Goal: Transaction & Acquisition: Book appointment/travel/reservation

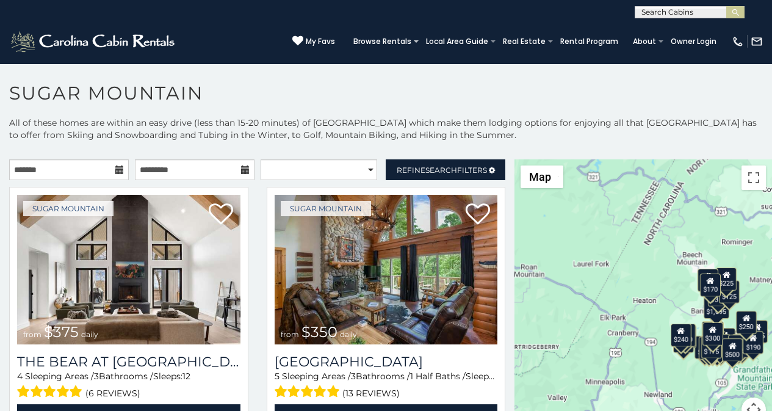
scroll to position [37, 0]
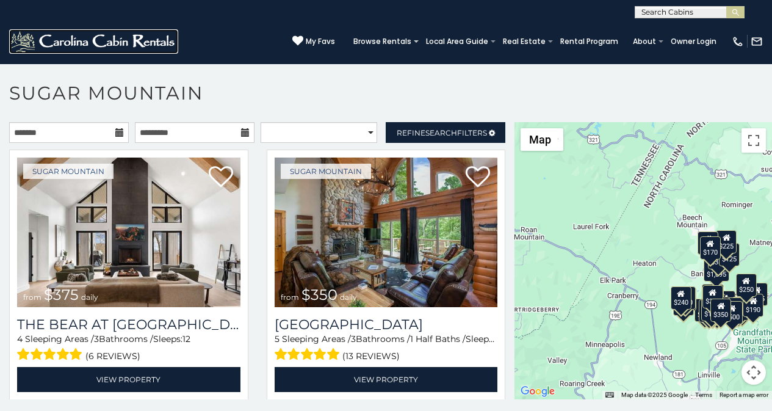
click at [28, 36] on img at bounding box center [93, 41] width 169 height 24
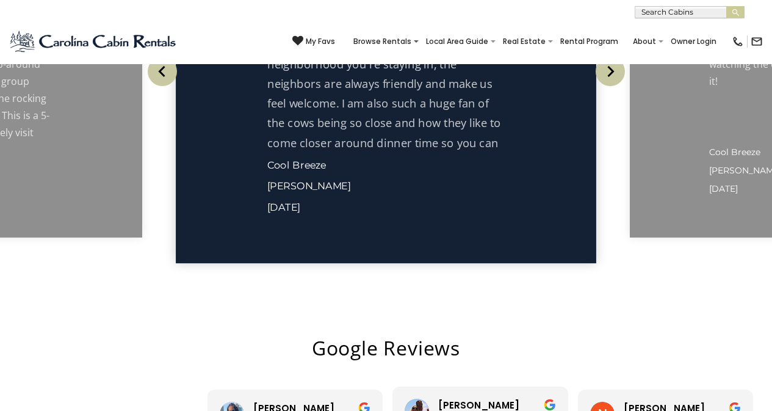
scroll to position [2161, 0]
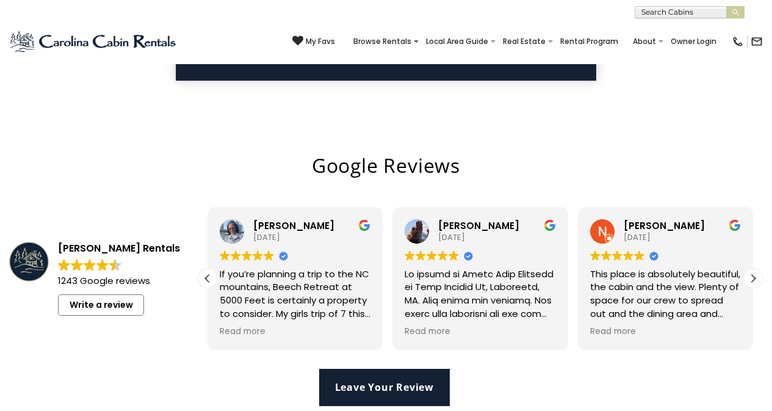
scroll to position [2347, 0]
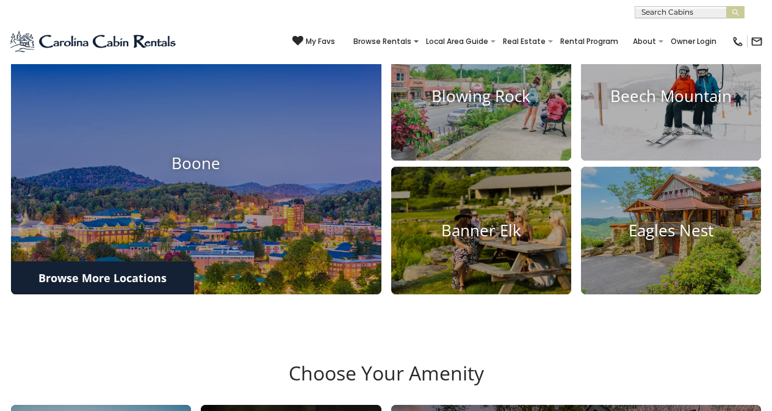
scroll to position [415, 0]
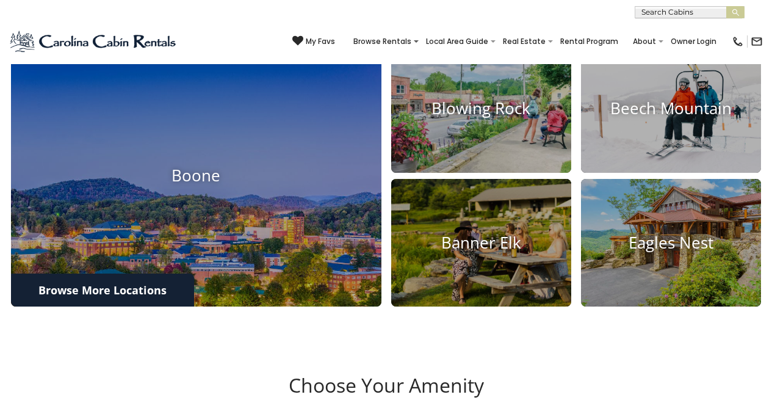
click at [434, 8] on div "**********" at bounding box center [386, 9] width 772 height 18
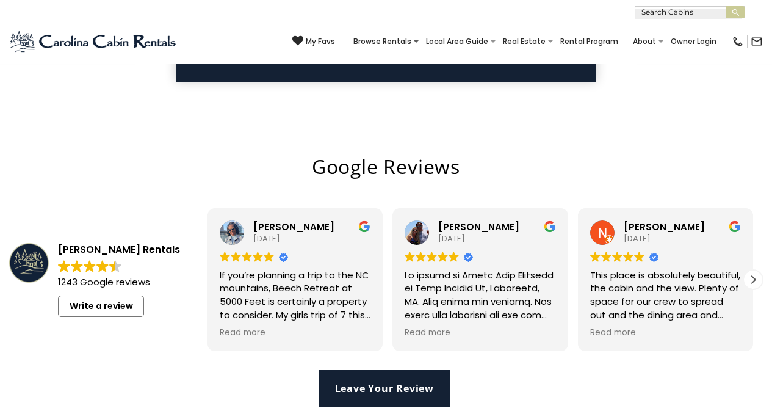
scroll to position [2347, 0]
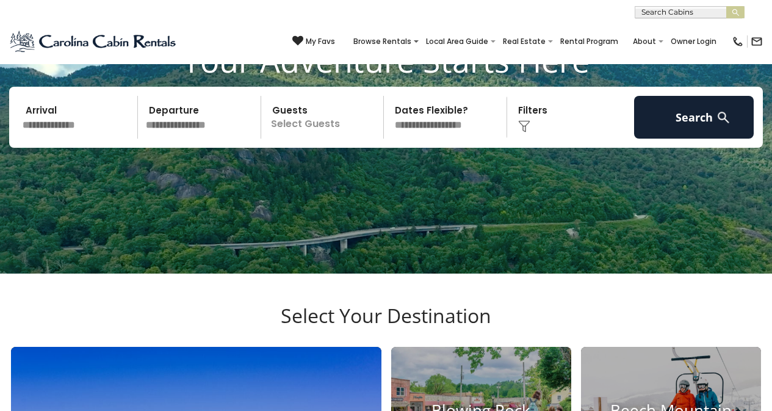
scroll to position [110, 0]
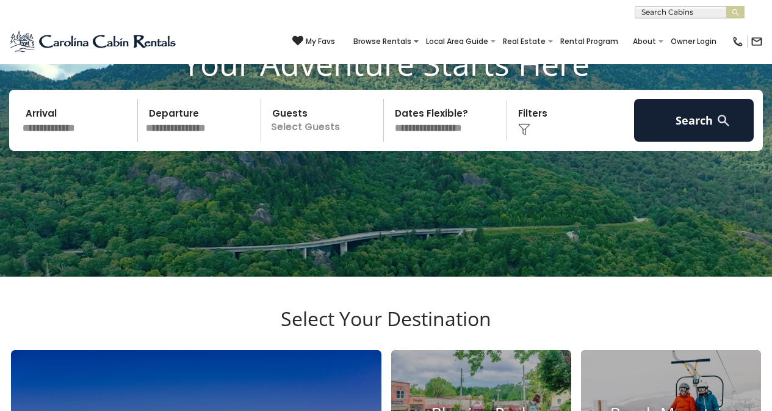
click at [91, 9] on div "**********" at bounding box center [386, 9] width 772 height 18
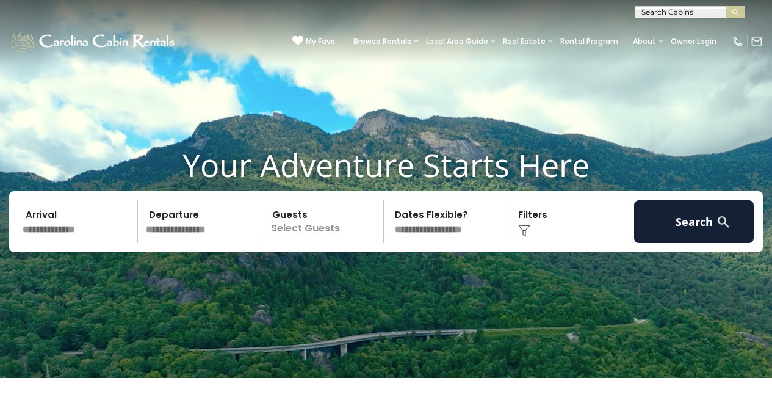
scroll to position [0, 0]
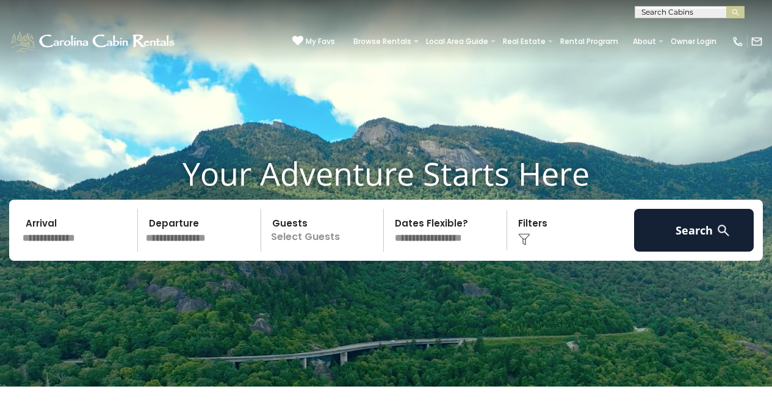
click at [735, 12] on img "submit" at bounding box center [735, 12] width 9 height 9
